Goal: Entertainment & Leisure: Consume media (video, audio)

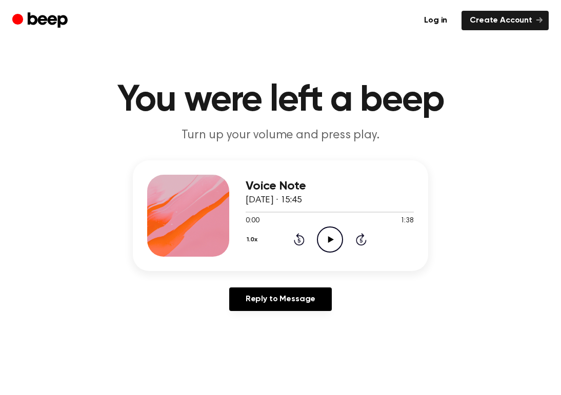
click at [330, 245] on icon "Play Audio" at bounding box center [330, 239] width 26 height 26
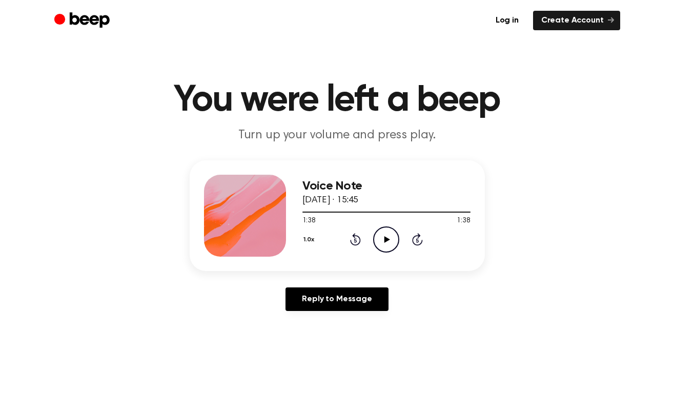
click at [382, 240] on icon "Play Audio" at bounding box center [386, 239] width 26 height 26
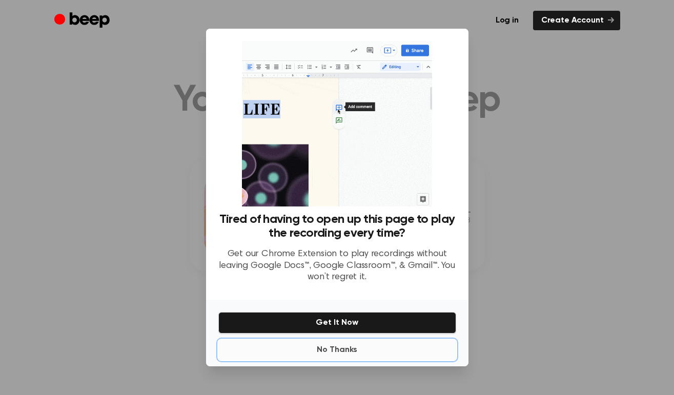
click at [335, 351] on button "No Thanks" at bounding box center [337, 350] width 238 height 20
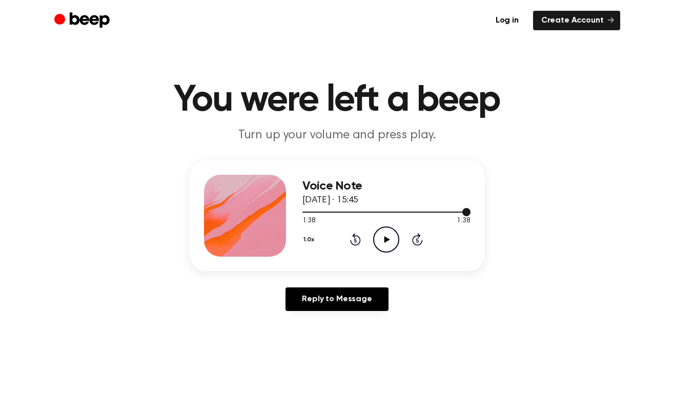
click at [396, 212] on div at bounding box center [386, 212] width 168 height 8
click at [384, 235] on icon "Play Audio" at bounding box center [386, 239] width 26 height 26
click at [310, 211] on div at bounding box center [386, 212] width 168 height 8
click at [382, 230] on icon "Play Audio" at bounding box center [386, 239] width 26 height 26
click at [320, 210] on div at bounding box center [386, 212] width 168 height 8
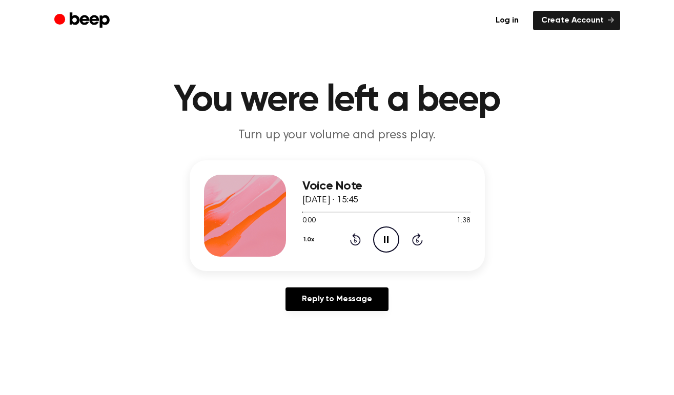
click at [412, 239] on icon at bounding box center [417, 239] width 11 height 12
click at [414, 239] on icon "Skip 5 seconds" at bounding box center [416, 239] width 11 height 13
click at [373, 242] on icon "Play Audio" at bounding box center [386, 239] width 26 height 26
click at [379, 245] on icon "Pause Audio" at bounding box center [386, 239] width 26 height 26
click at [357, 240] on icon "Rewind 5 seconds" at bounding box center [354, 239] width 11 height 13
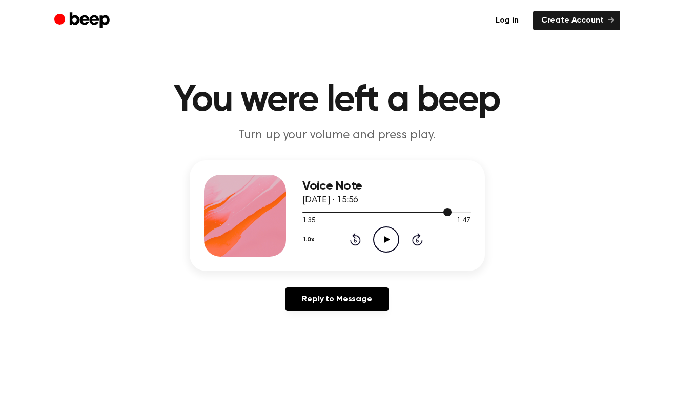
click at [305, 212] on div at bounding box center [377, 212] width 150 height 1
click at [380, 229] on icon "Play Audio" at bounding box center [386, 239] width 26 height 26
click at [382, 235] on icon "Pause Audio" at bounding box center [386, 239] width 26 height 26
click at [375, 243] on circle at bounding box center [386, 239] width 25 height 25
click at [384, 240] on icon at bounding box center [386, 239] width 5 height 7
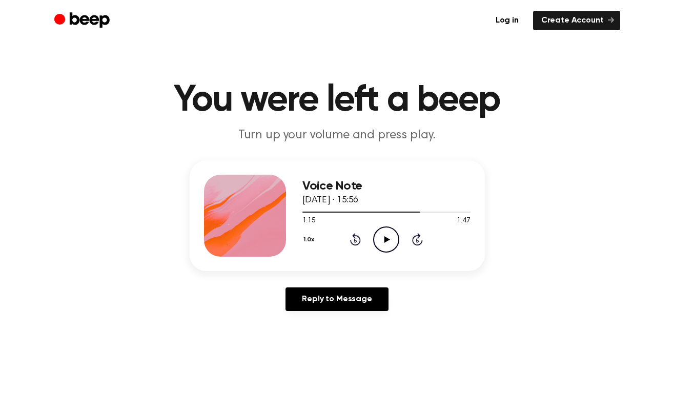
click at [380, 230] on icon "Play Audio" at bounding box center [386, 239] width 26 height 26
click at [388, 238] on icon "Pause Audio" at bounding box center [386, 239] width 26 height 26
